Goal: Information Seeking & Learning: Check status

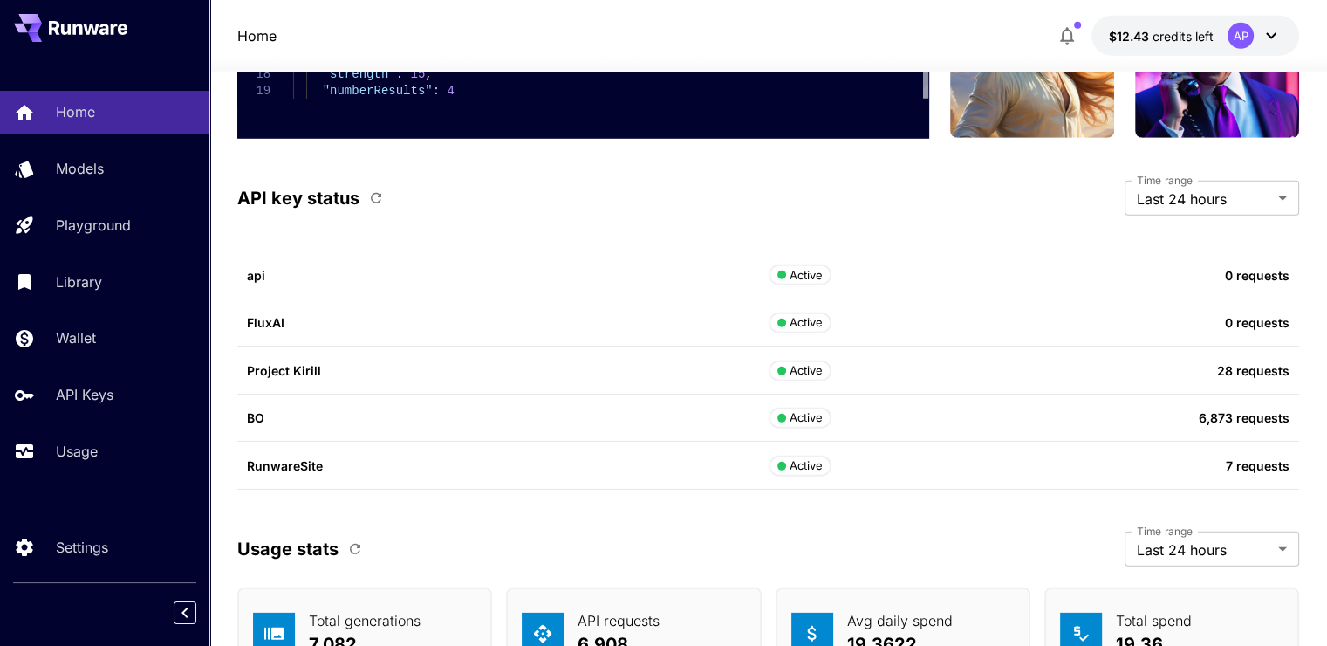
scroll to position [5414, 0]
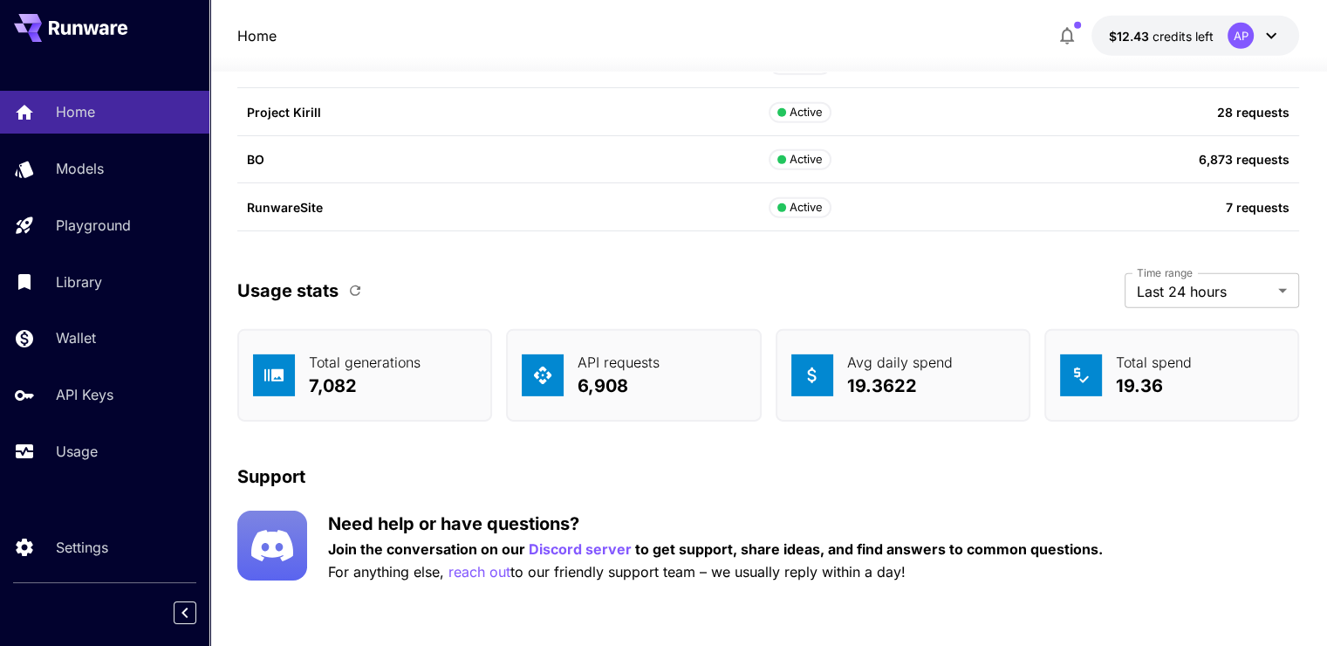
click at [360, 290] on icon "button" at bounding box center [355, 291] width 16 height 16
click at [72, 455] on p "Usage" at bounding box center [80, 451] width 42 height 21
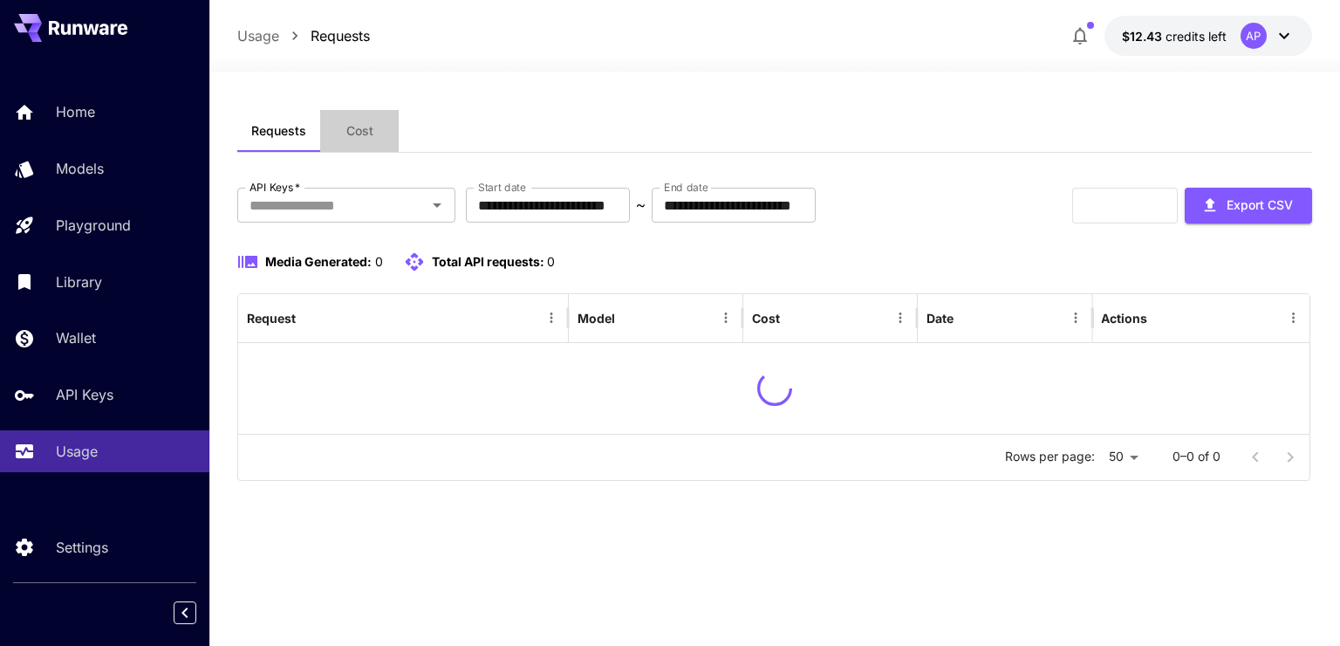
click at [366, 129] on span "Cost" at bounding box center [359, 131] width 27 height 16
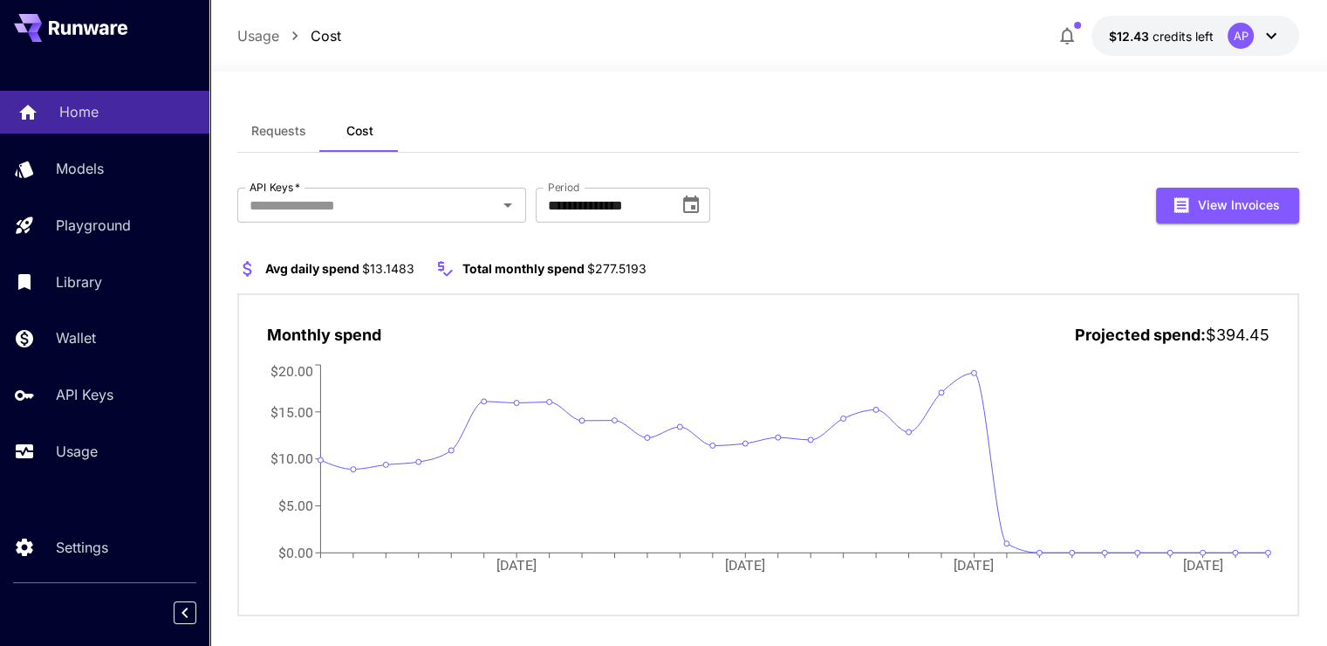
click at [38, 120] on div at bounding box center [27, 112] width 21 height 22
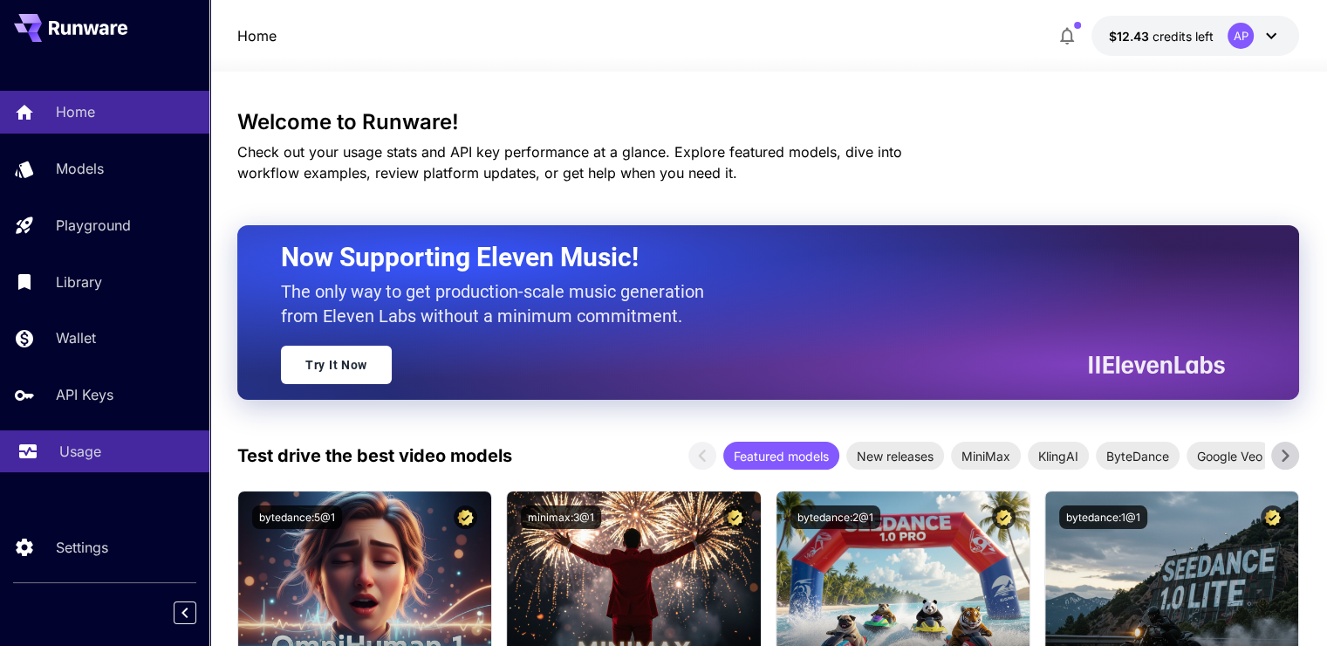
click at [113, 457] on div "Usage" at bounding box center [127, 451] width 136 height 21
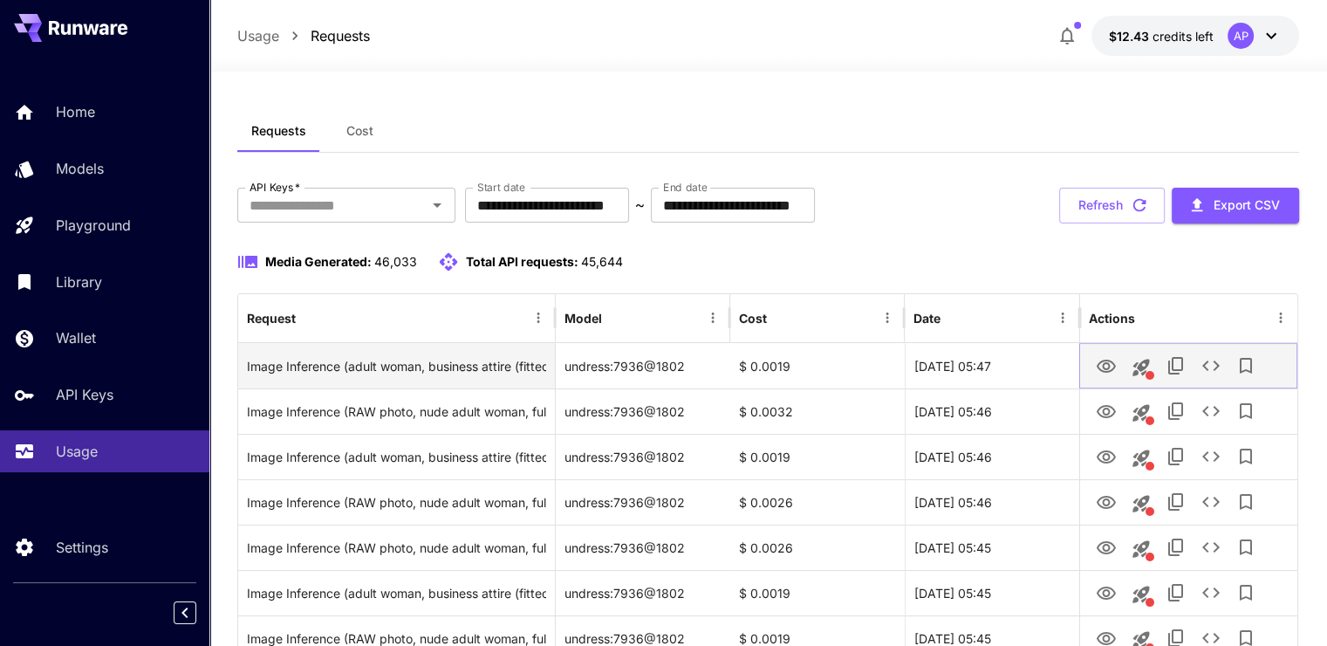
click at [1096, 360] on icon "View" at bounding box center [1106, 366] width 21 height 21
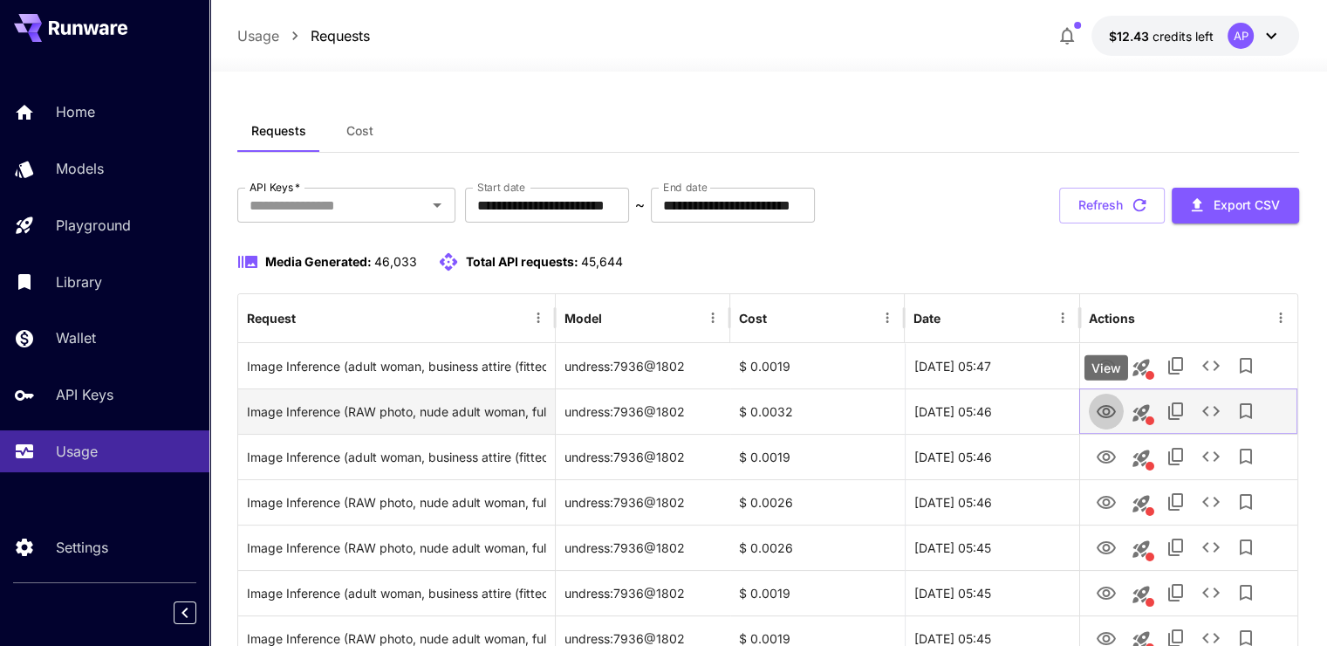
click at [1108, 407] on icon "View" at bounding box center [1106, 411] width 21 height 21
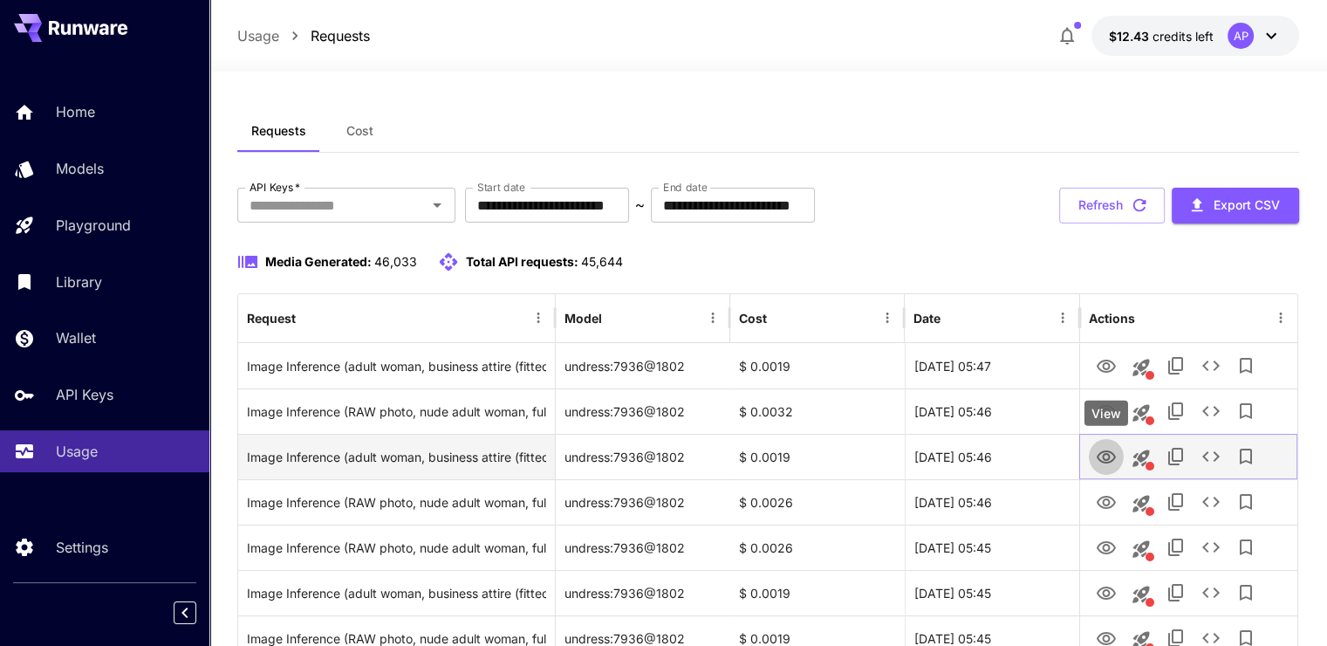
click at [1106, 450] on icon "View" at bounding box center [1106, 456] width 19 height 13
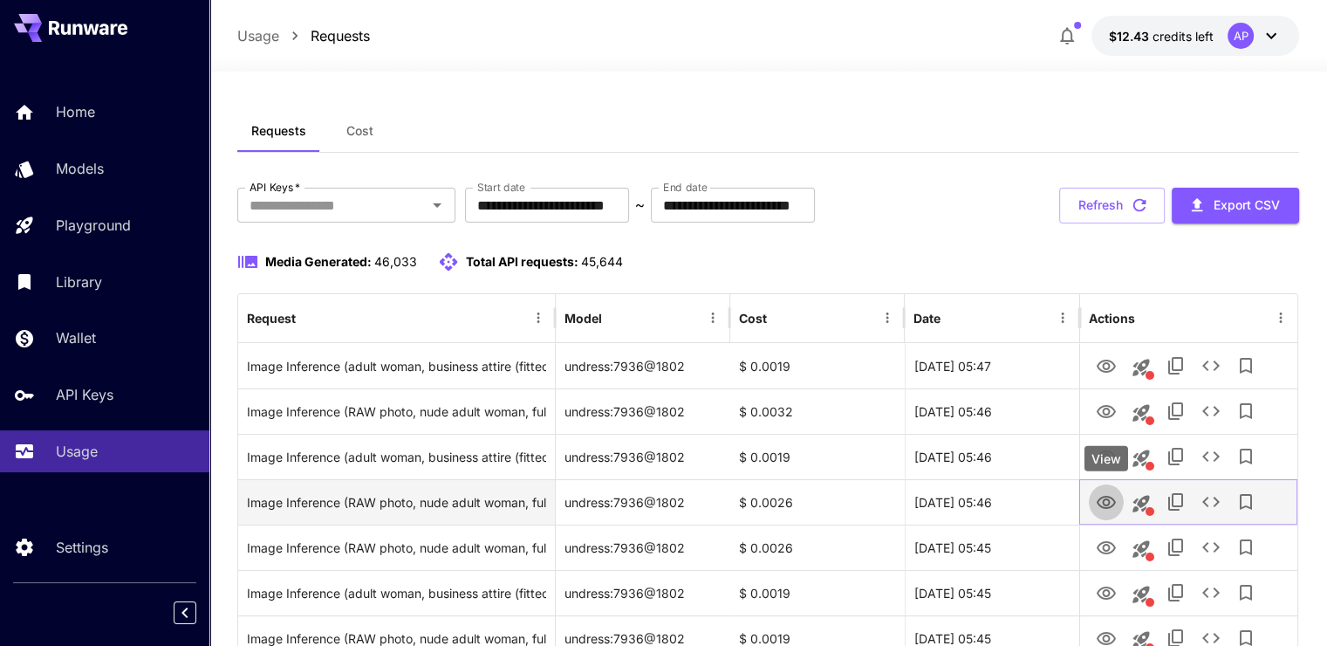
click at [1104, 505] on icon "View" at bounding box center [1106, 502] width 21 height 21
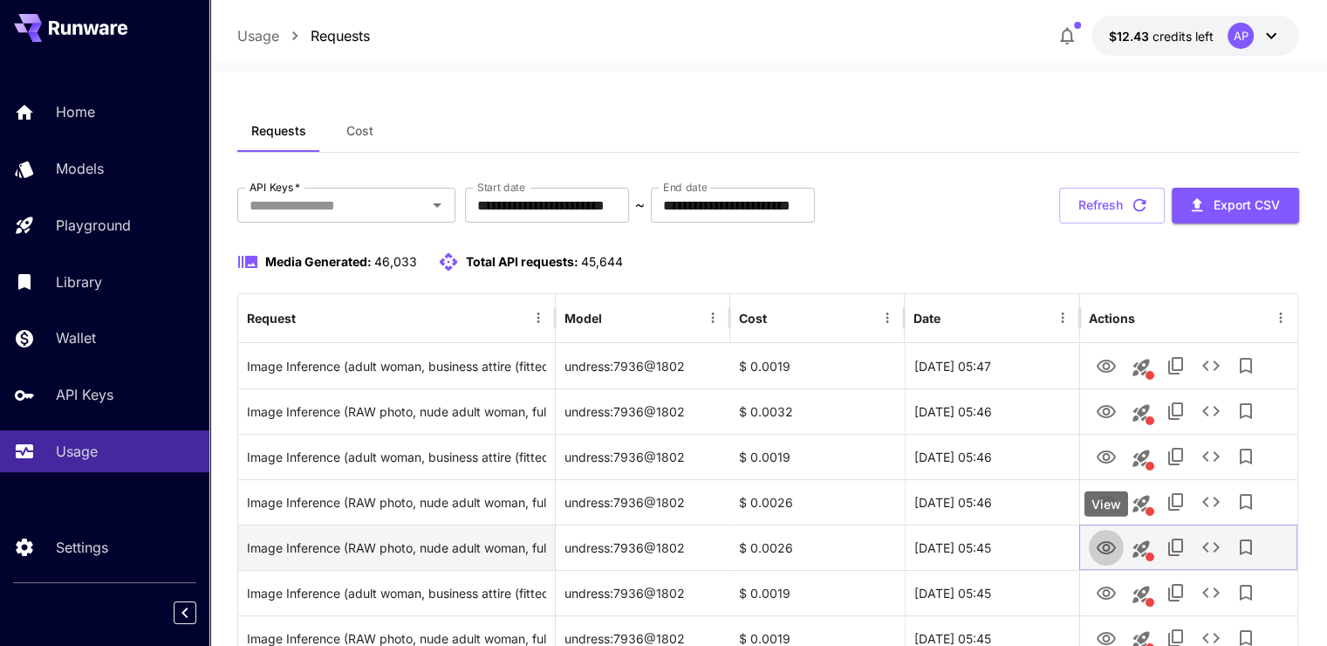
click at [1102, 545] on icon "View" at bounding box center [1106, 548] width 21 height 21
